Goal: Task Accomplishment & Management: Manage account settings

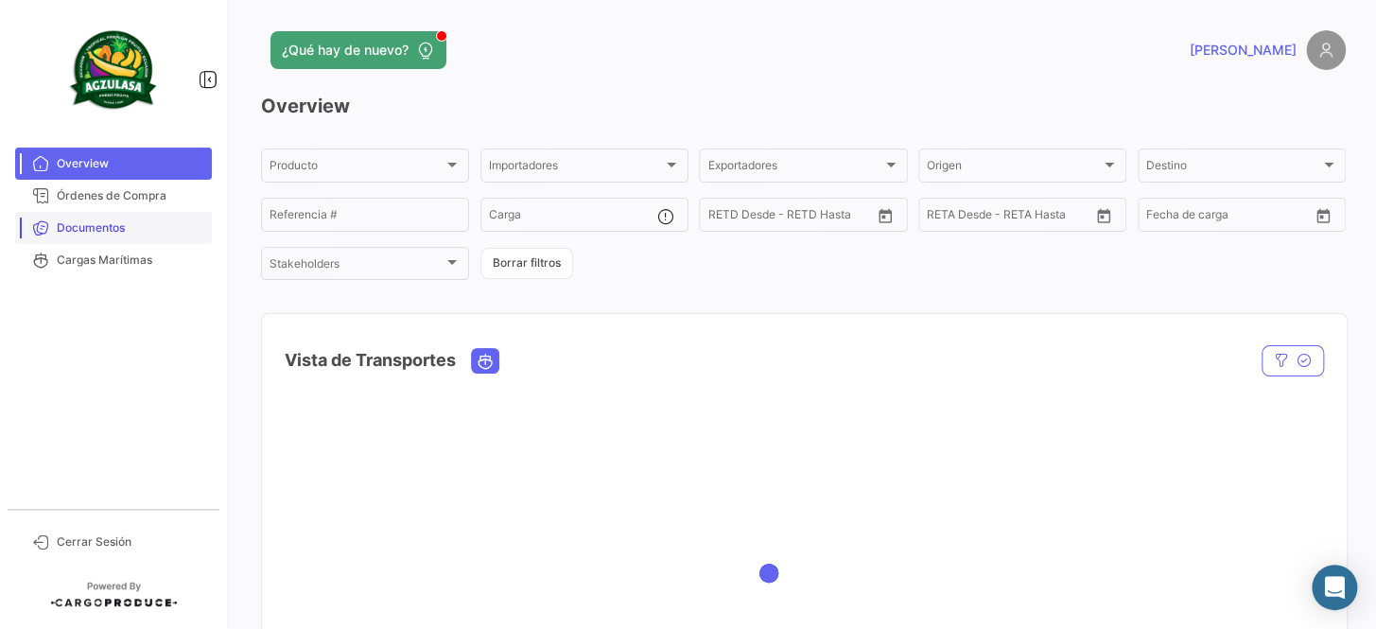
click at [142, 219] on span "Documentos" at bounding box center [131, 227] width 148 height 17
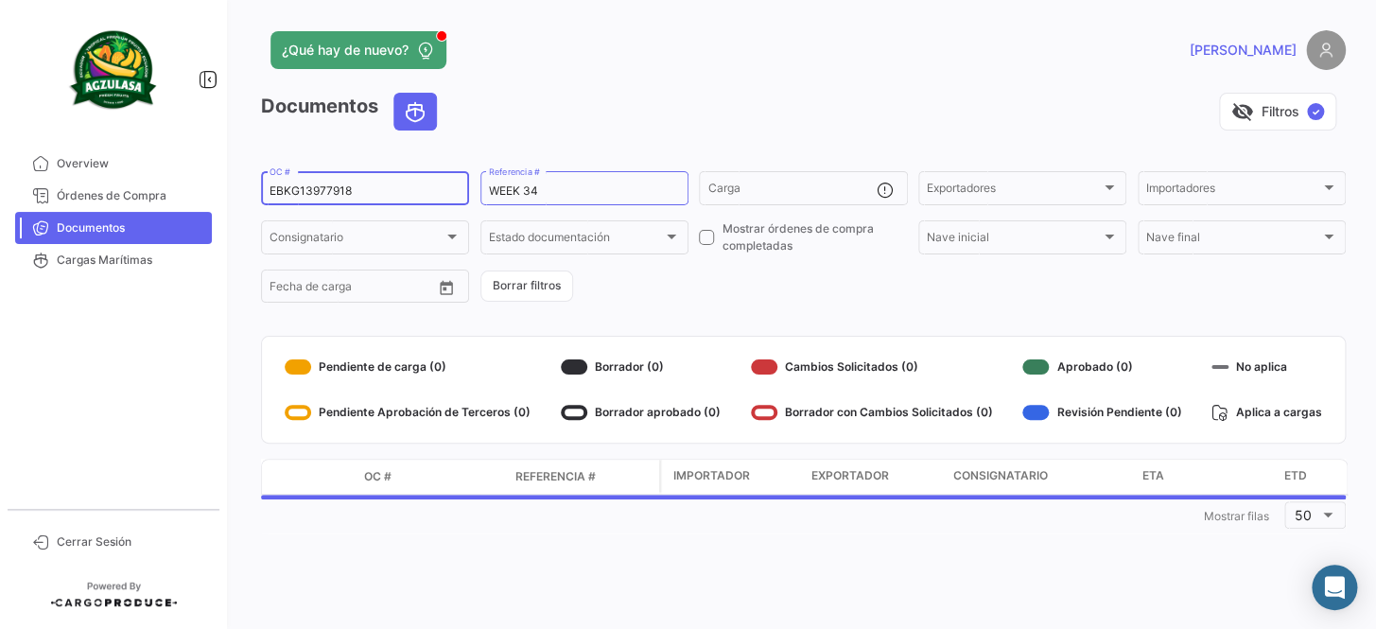
drag, startPoint x: 398, startPoint y: 185, endPoint x: 213, endPoint y: 194, distance: 185.6
click at [213, 194] on mat-sidenav-container "Overview Órdenes de Compra Documentos Cargas Marítimas Cerrar Sesión ¿Qué hay d…" at bounding box center [688, 314] width 1376 height 629
click at [643, 274] on form "EBKG13977918 OC # WEEK 34 Referencia # Carga Exportadores Exportadores Importad…" at bounding box center [803, 236] width 1085 height 137
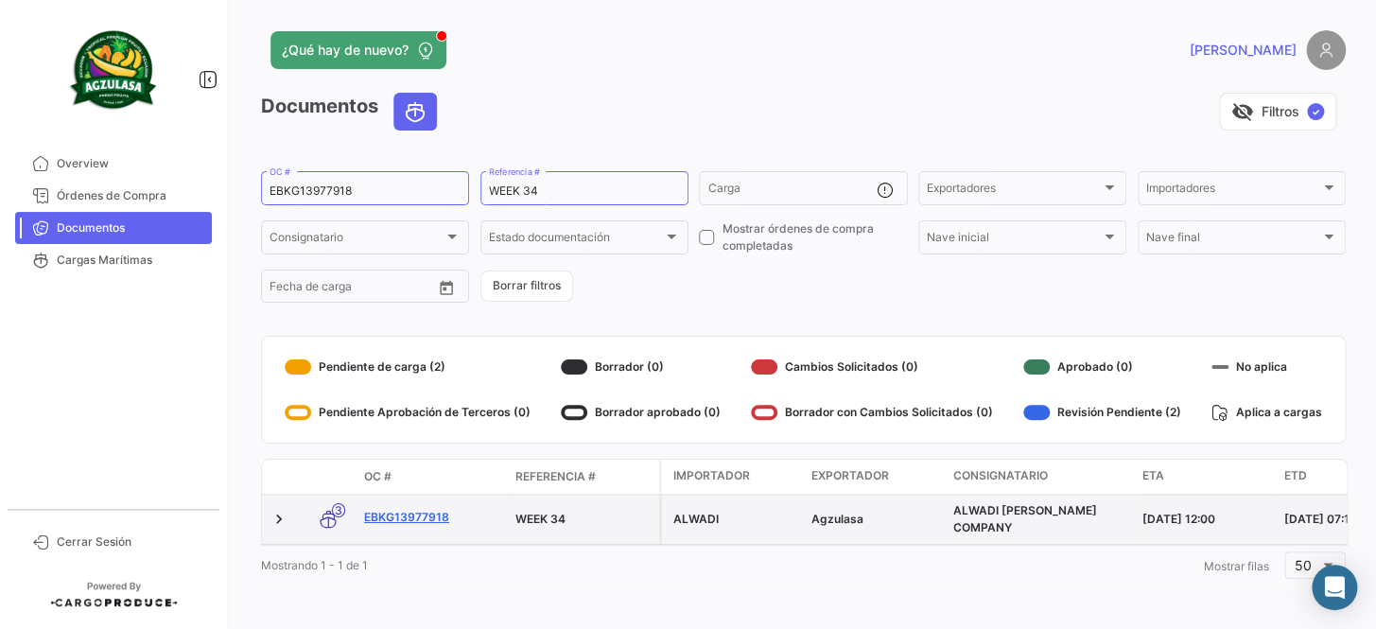
click at [411, 517] on link "EBKG13977918" at bounding box center [432, 517] width 136 height 17
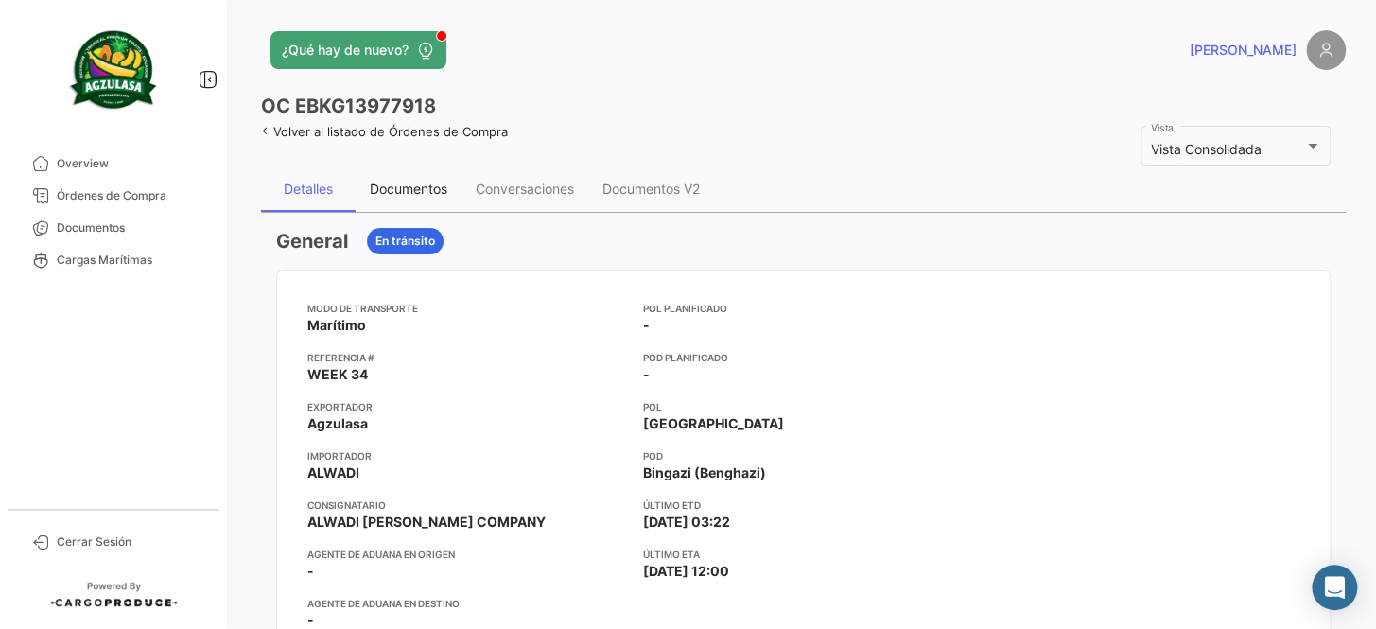
click at [410, 197] on div "Documentos" at bounding box center [409, 188] width 106 height 45
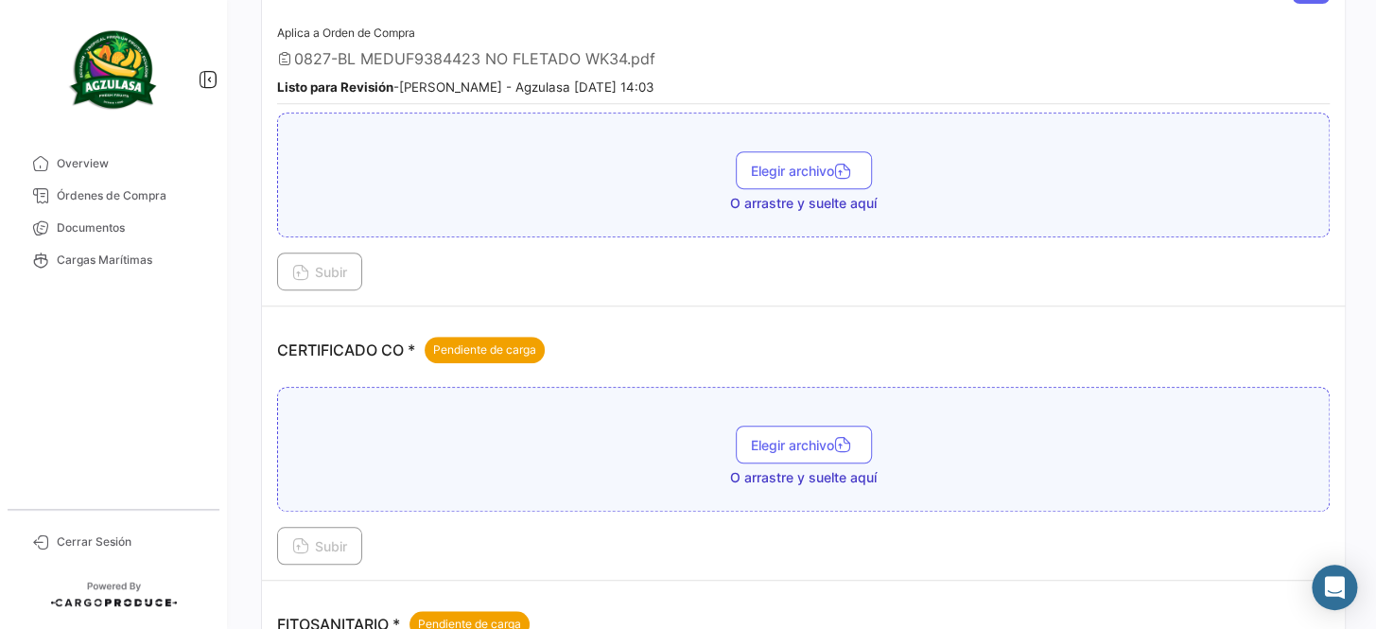
scroll to position [343, 0]
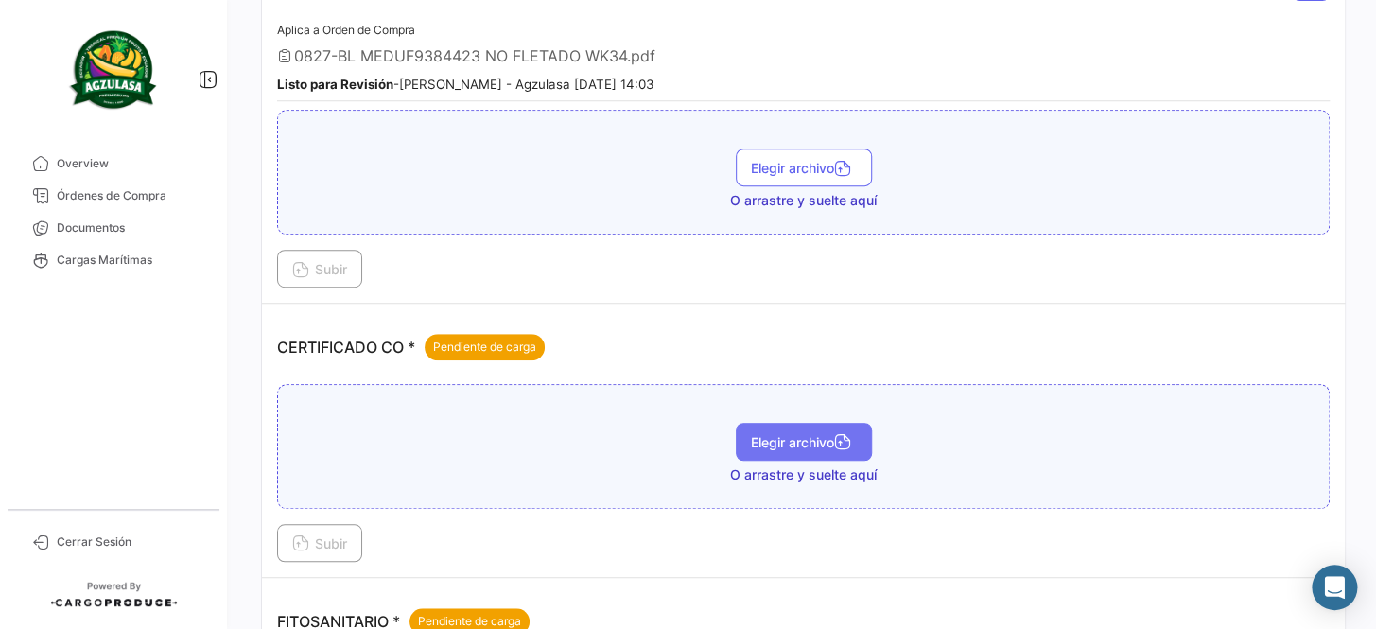
click at [806, 434] on span "Elegir archivo" at bounding box center [804, 442] width 106 height 16
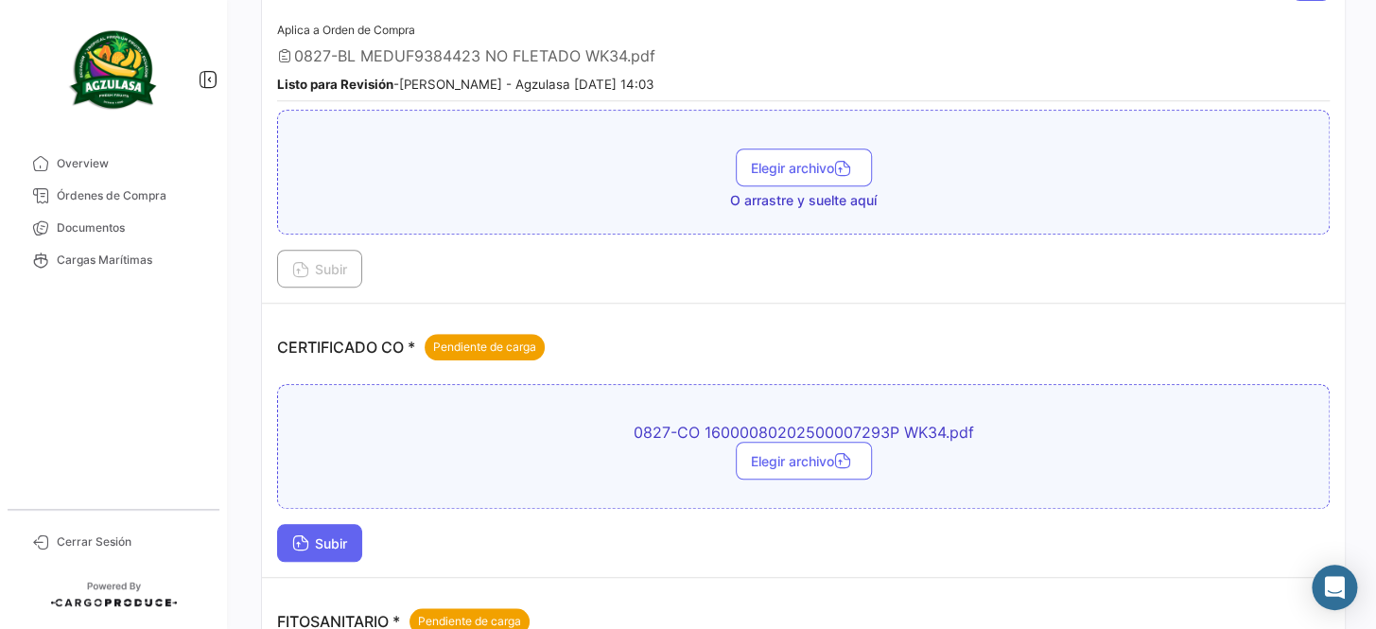
click at [332, 530] on button "Subir" at bounding box center [319, 543] width 85 height 38
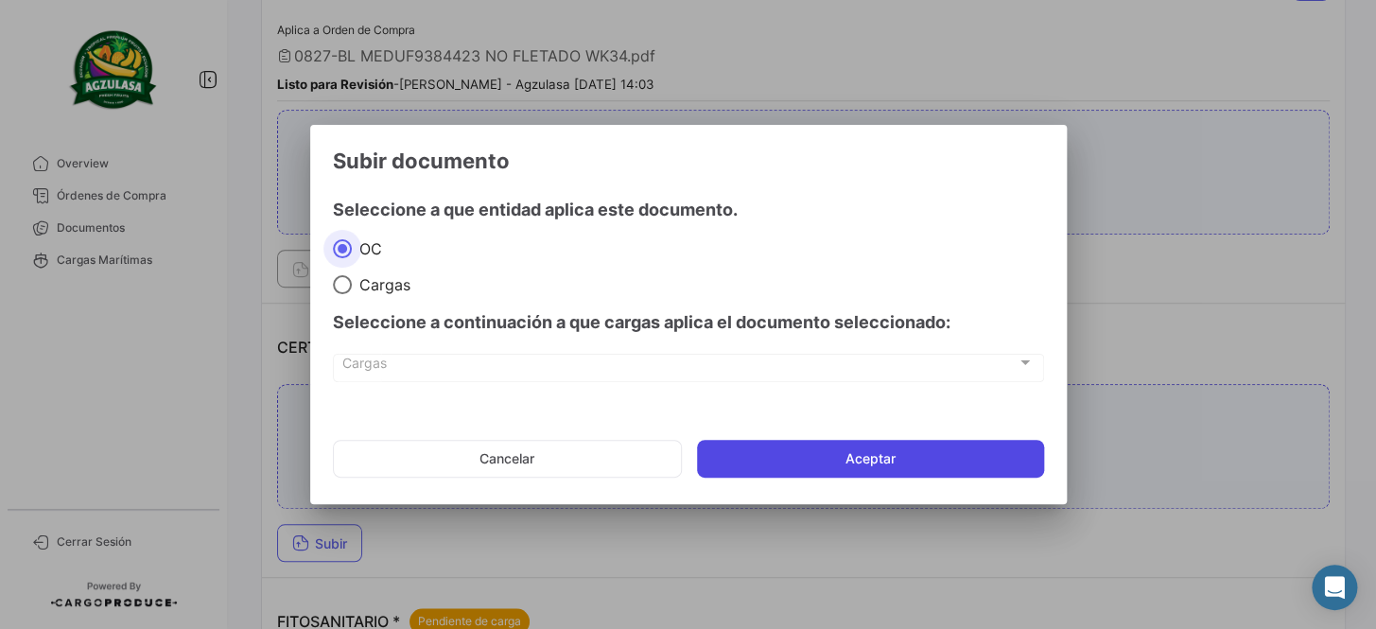
click at [887, 444] on button "Aceptar" at bounding box center [870, 459] width 347 height 38
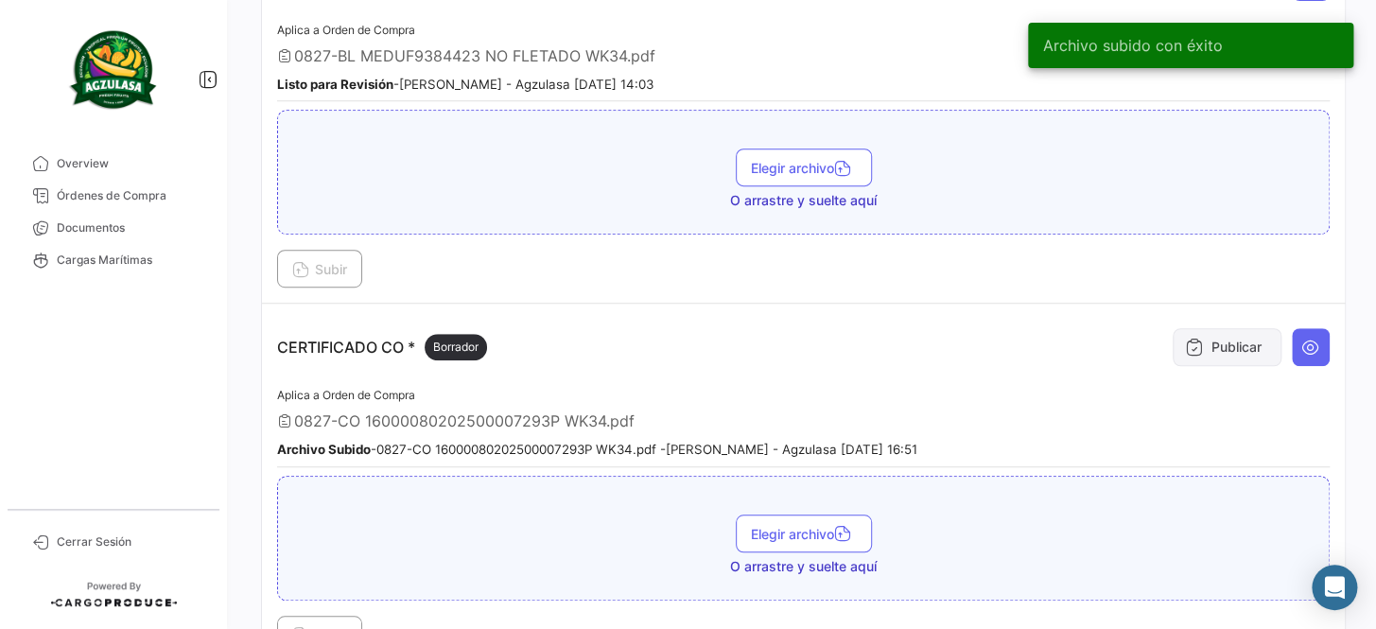
click at [1201, 346] on button "Publicar" at bounding box center [1227, 347] width 109 height 38
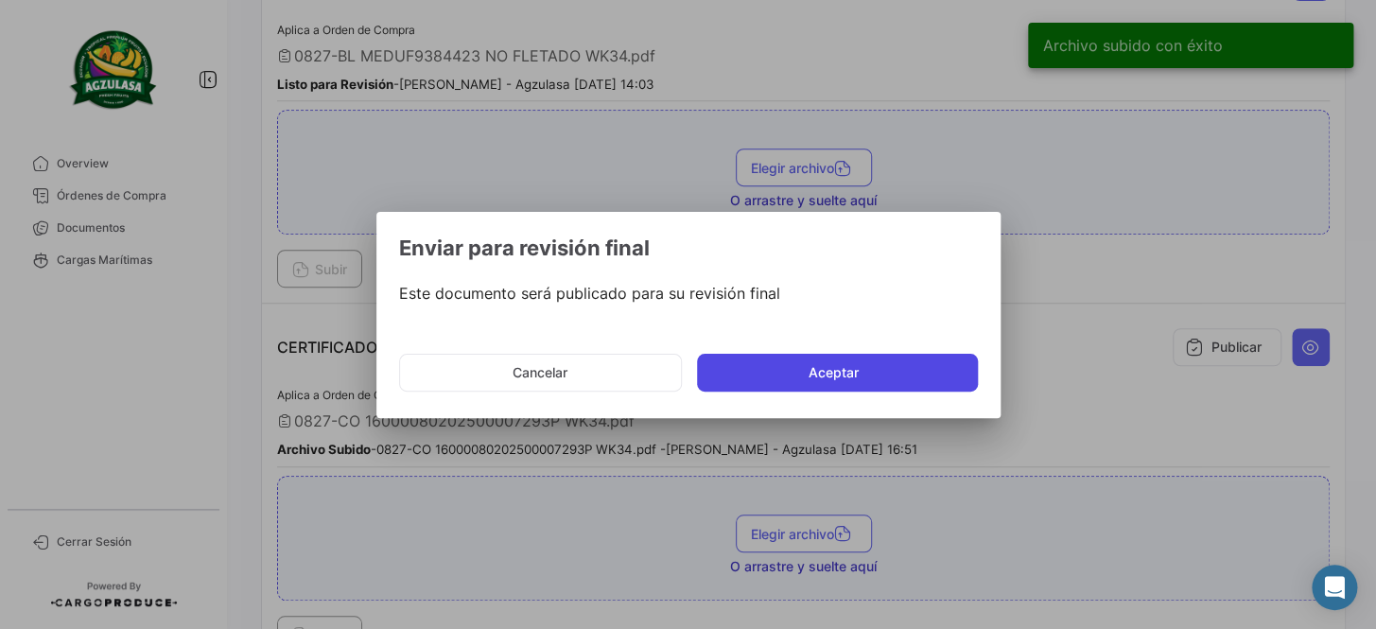
click at [832, 367] on button "Aceptar" at bounding box center [837, 373] width 281 height 38
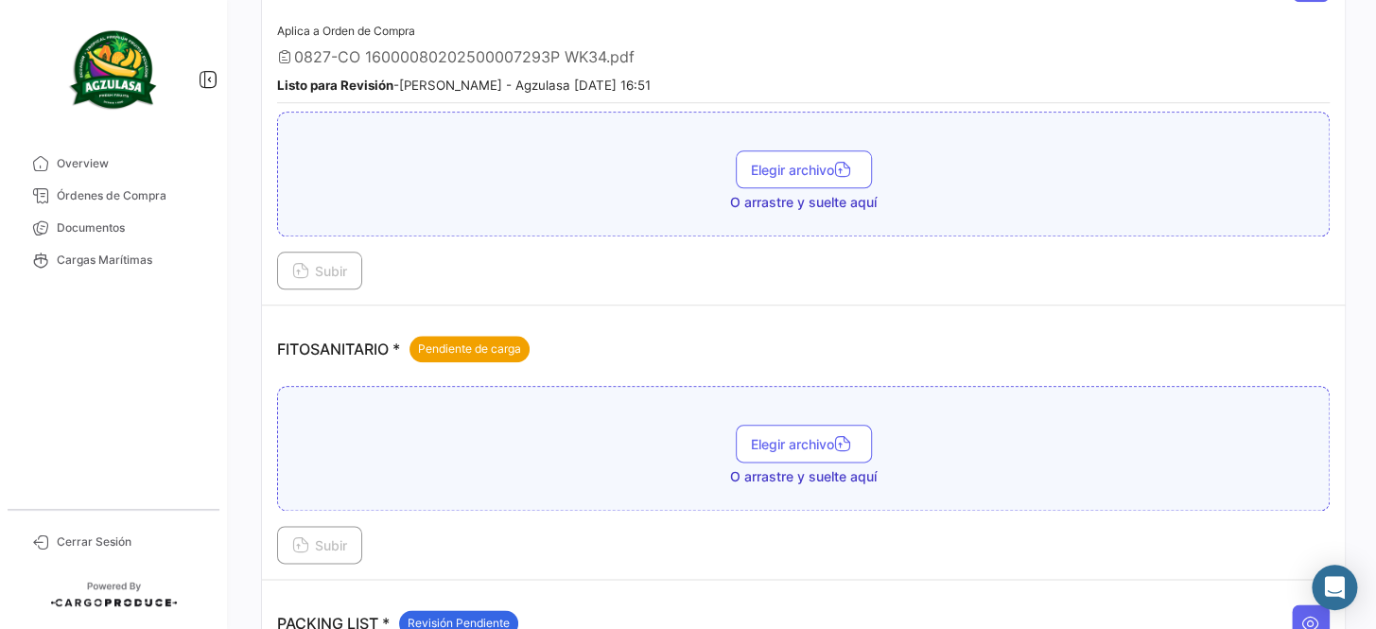
scroll to position [774, 0]
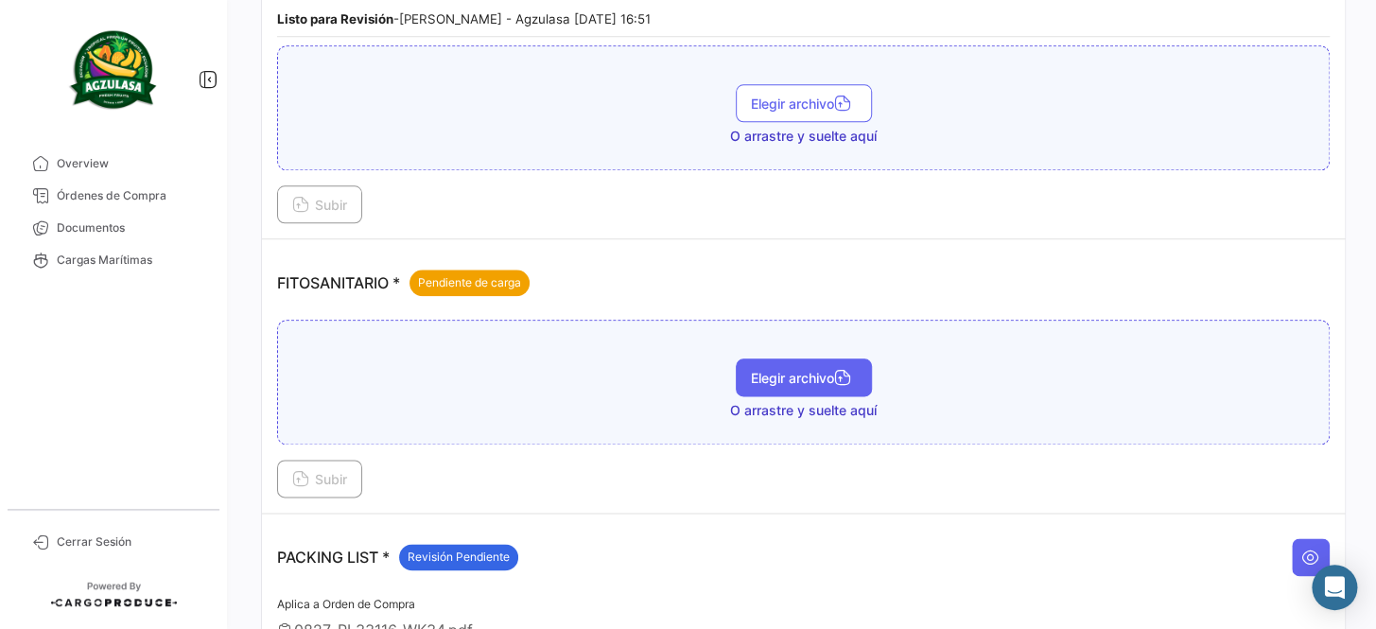
click at [756, 382] on button "Elegir archivo" at bounding box center [804, 377] width 136 height 38
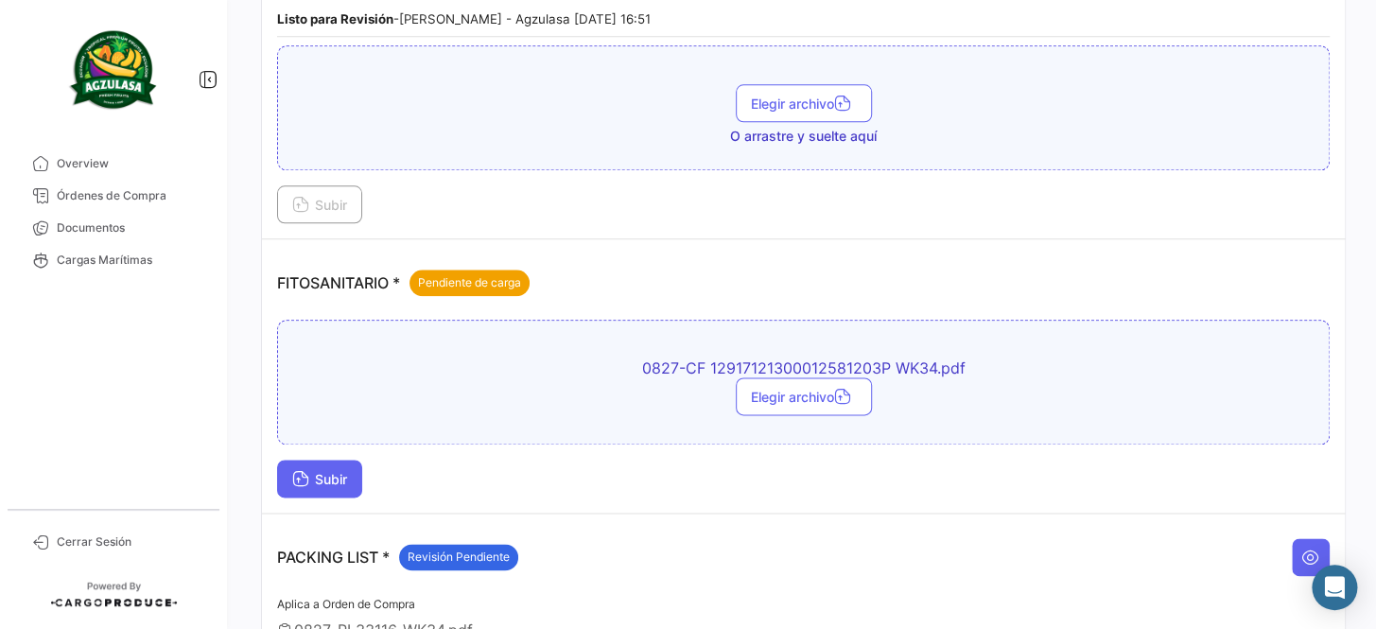
click at [358, 468] on button "Subir" at bounding box center [319, 479] width 85 height 38
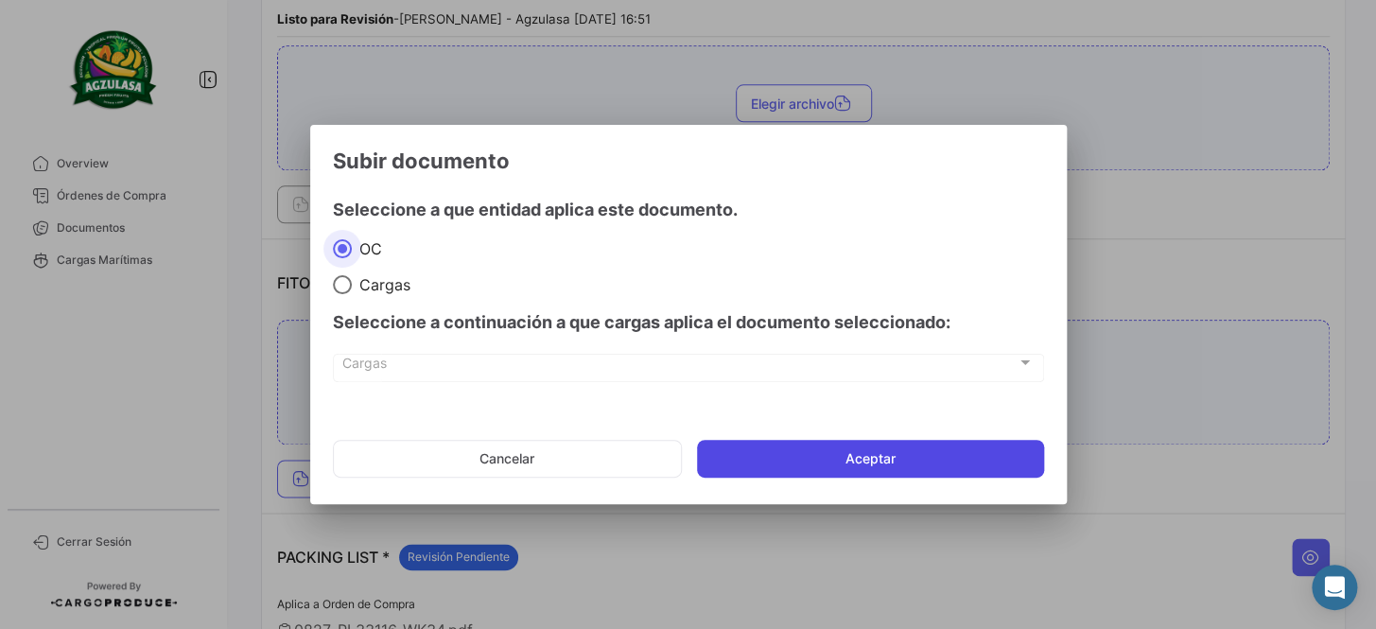
click at [850, 444] on button "Aceptar" at bounding box center [870, 459] width 347 height 38
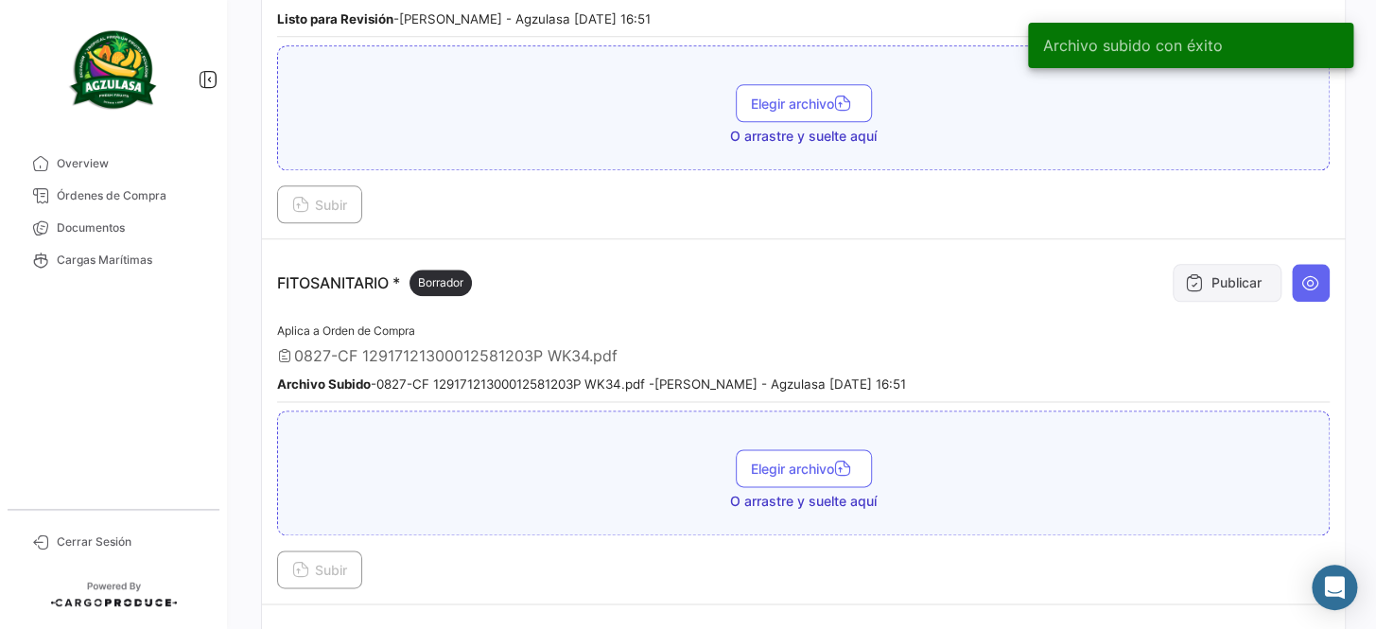
click at [1186, 273] on icon at bounding box center [1194, 282] width 19 height 19
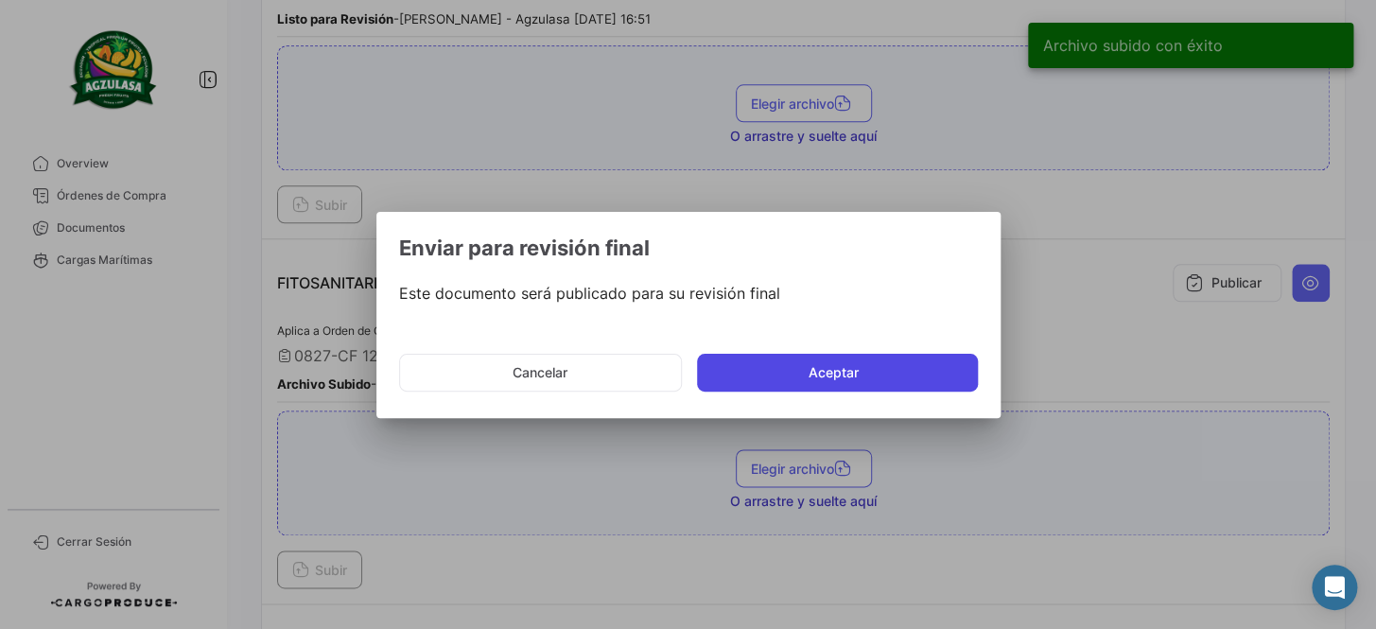
click at [886, 381] on button "Aceptar" at bounding box center [837, 373] width 281 height 38
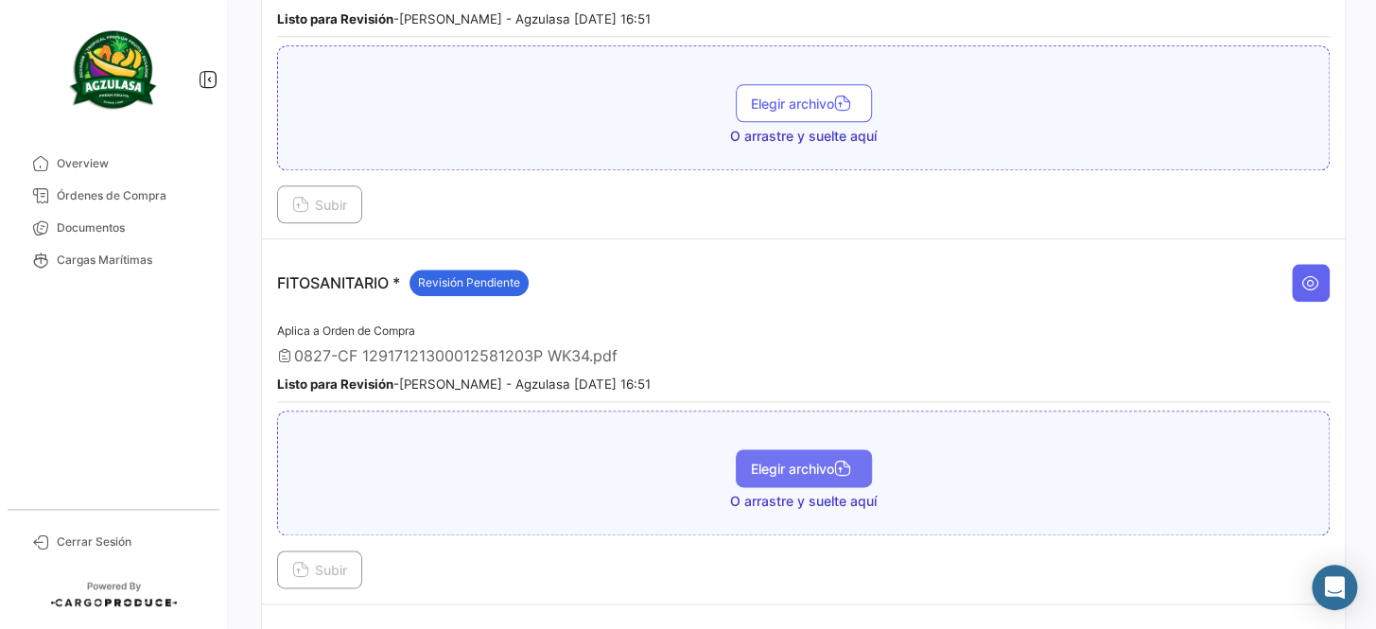
click at [811, 461] on span "Elegir archivo" at bounding box center [804, 469] width 106 height 16
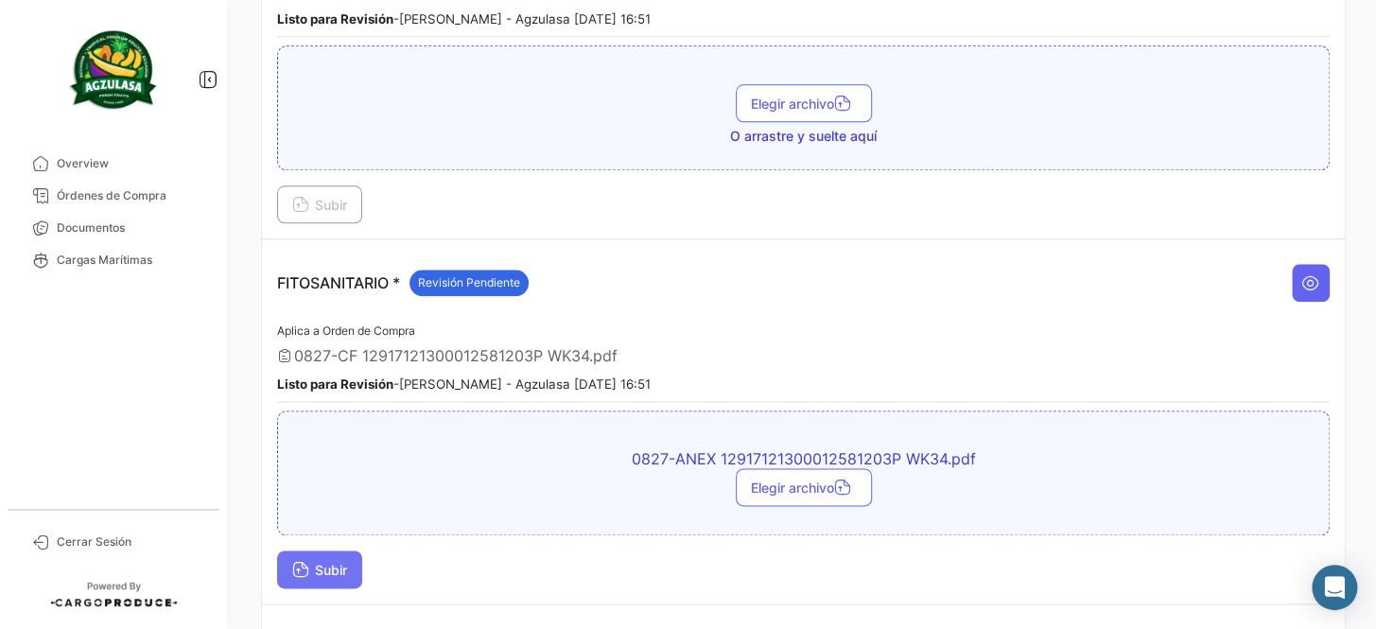
click at [325, 562] on span "Subir" at bounding box center [319, 570] width 55 height 16
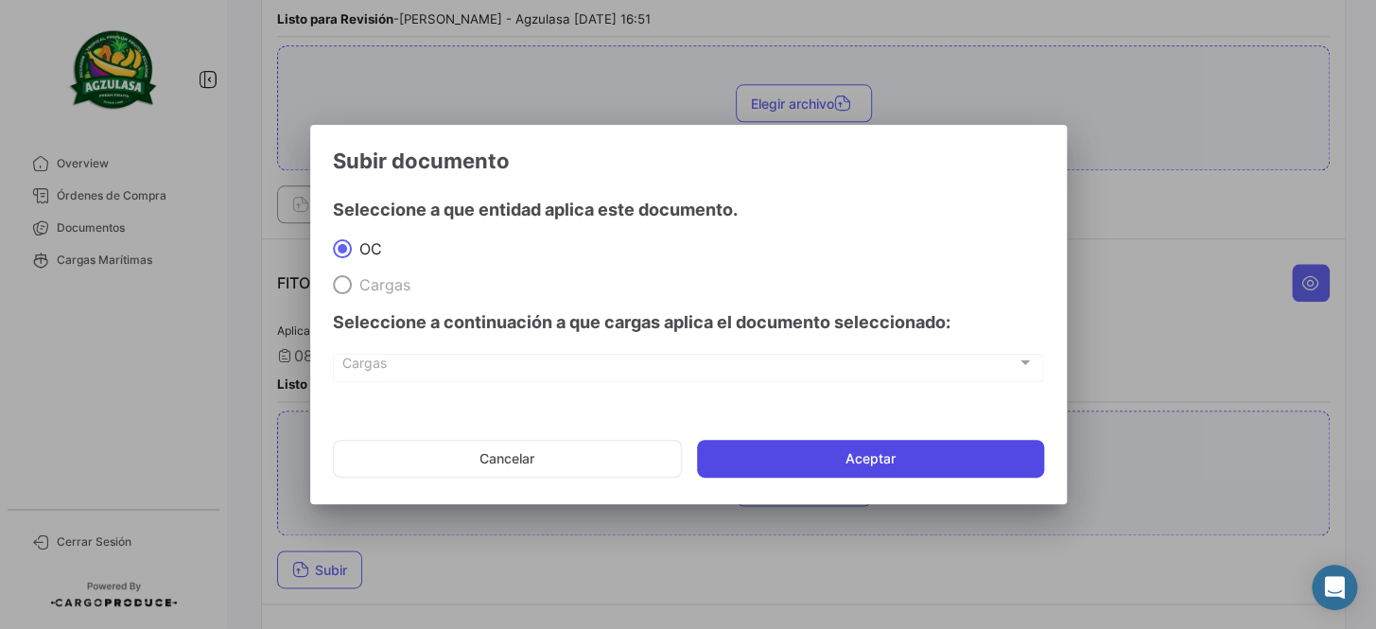
click at [851, 448] on button "Aceptar" at bounding box center [870, 459] width 347 height 38
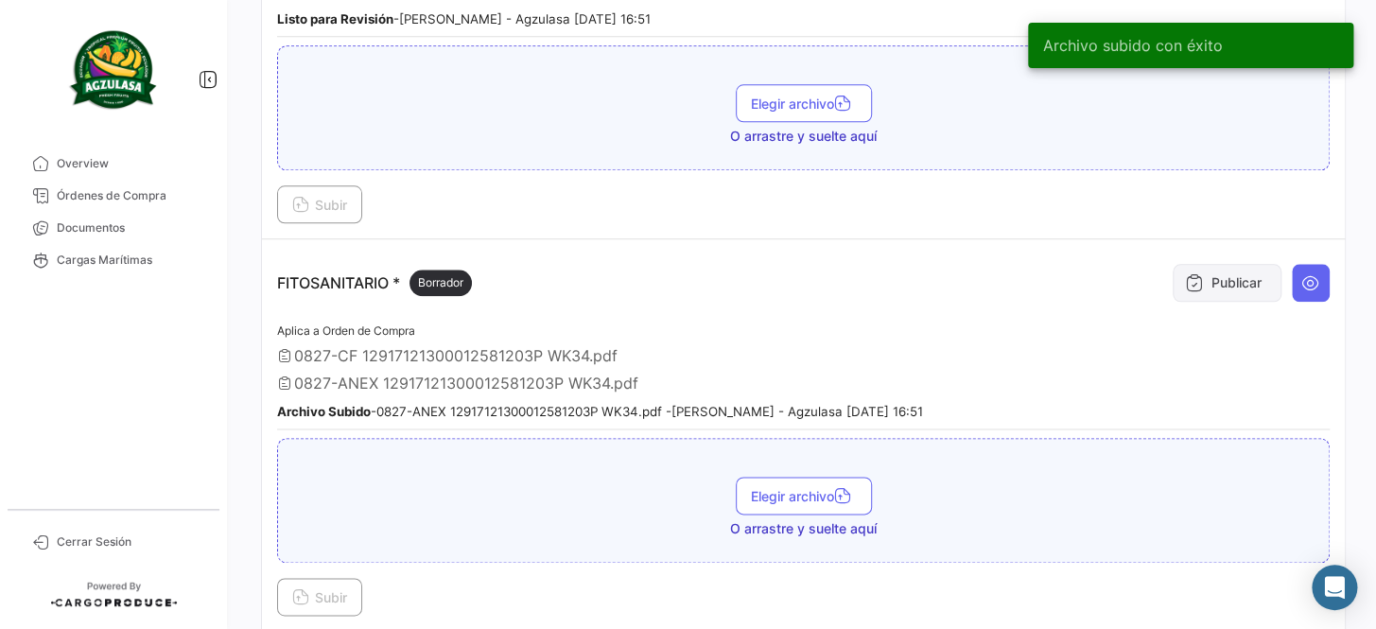
click at [1216, 274] on button "Publicar" at bounding box center [1227, 283] width 109 height 38
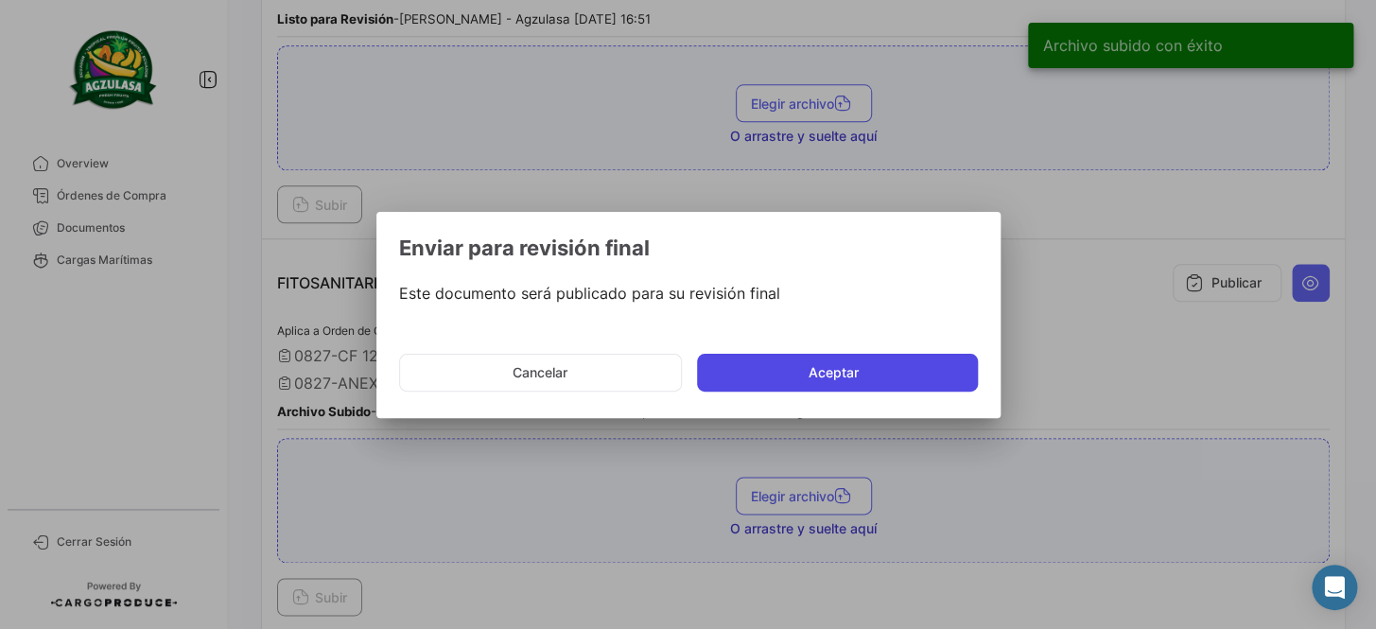
click at [881, 368] on button "Aceptar" at bounding box center [837, 373] width 281 height 38
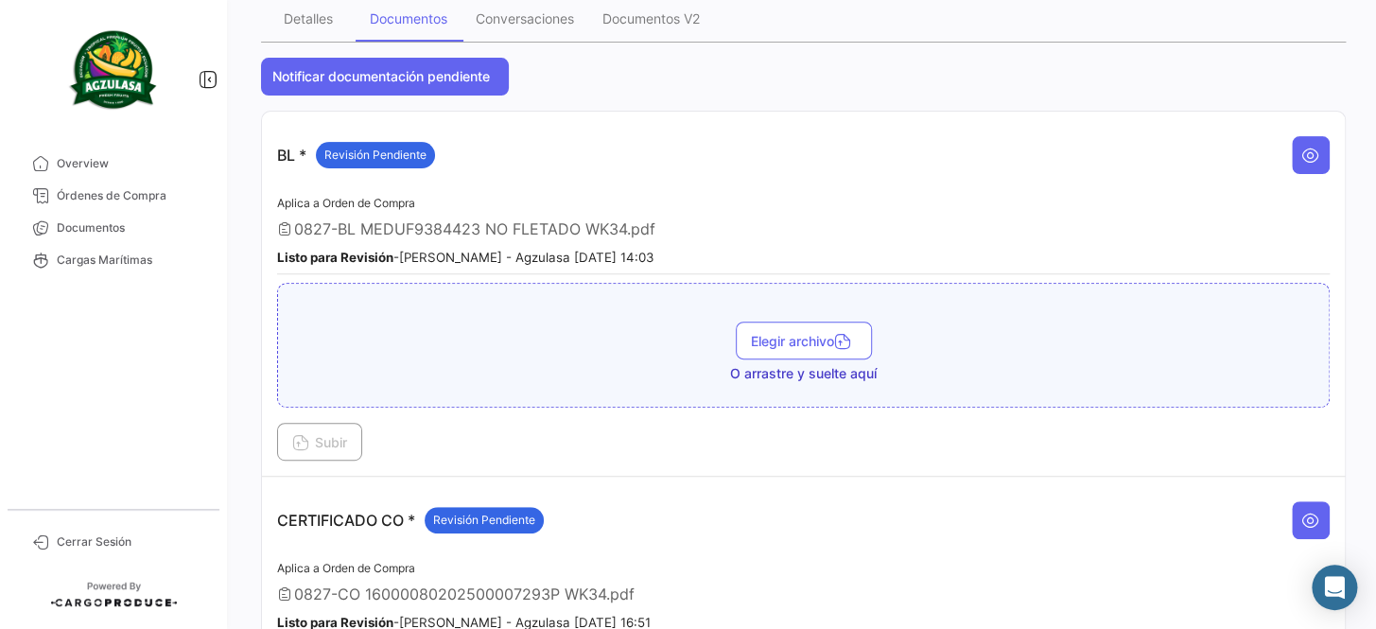
scroll to position [0, 0]
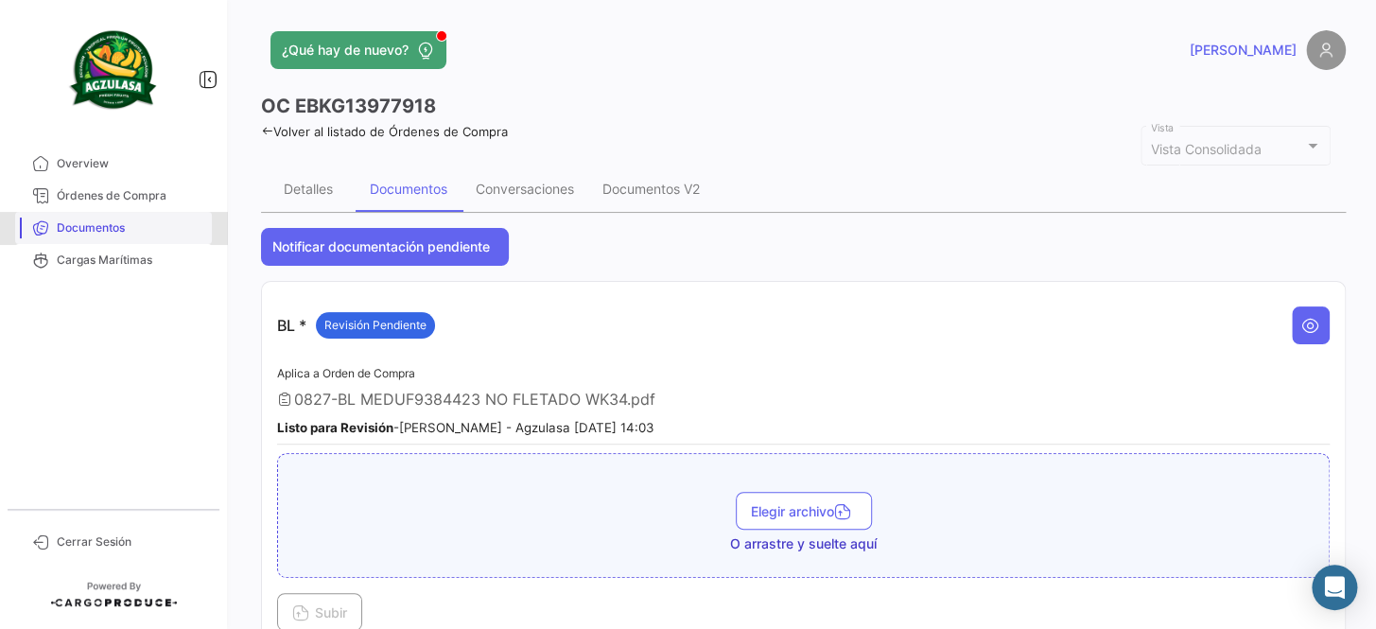
click at [150, 220] on span "Documentos" at bounding box center [131, 227] width 148 height 17
